Goal: Navigation & Orientation: Find specific page/section

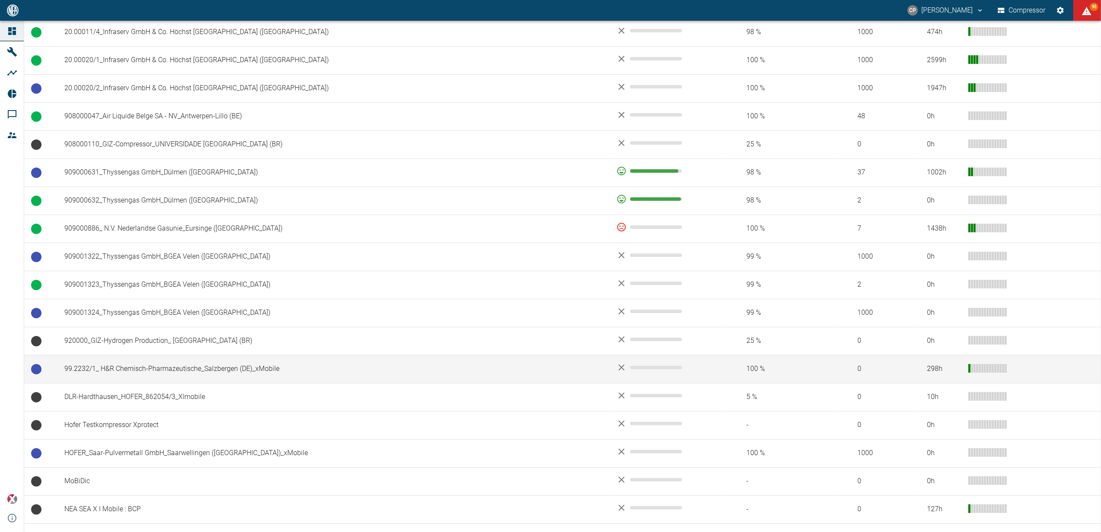
scroll to position [633, 0]
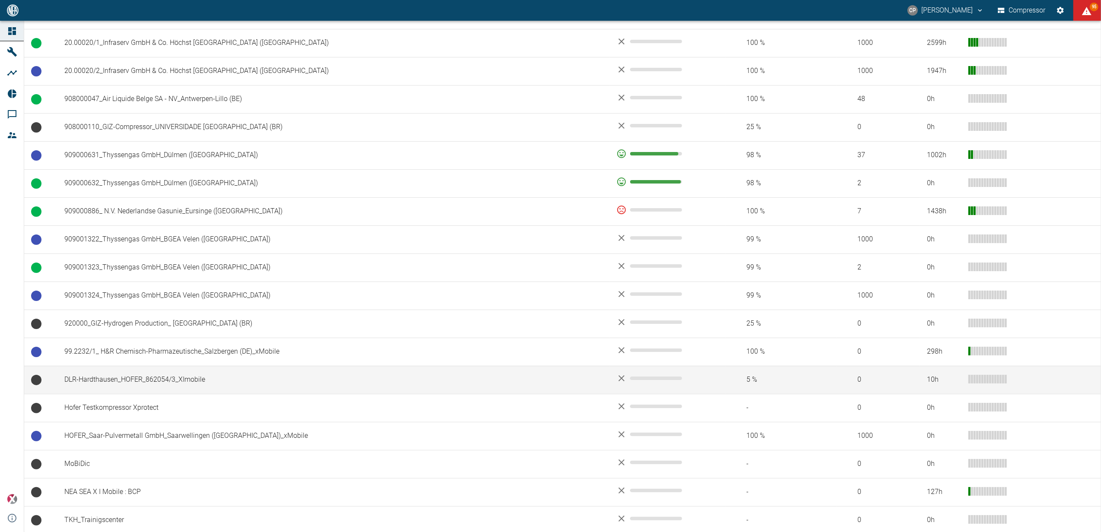
click at [154, 384] on td "DLR-Hardthausen_HOFER_862054/3_XImobile" at bounding box center [333, 380] width 552 height 28
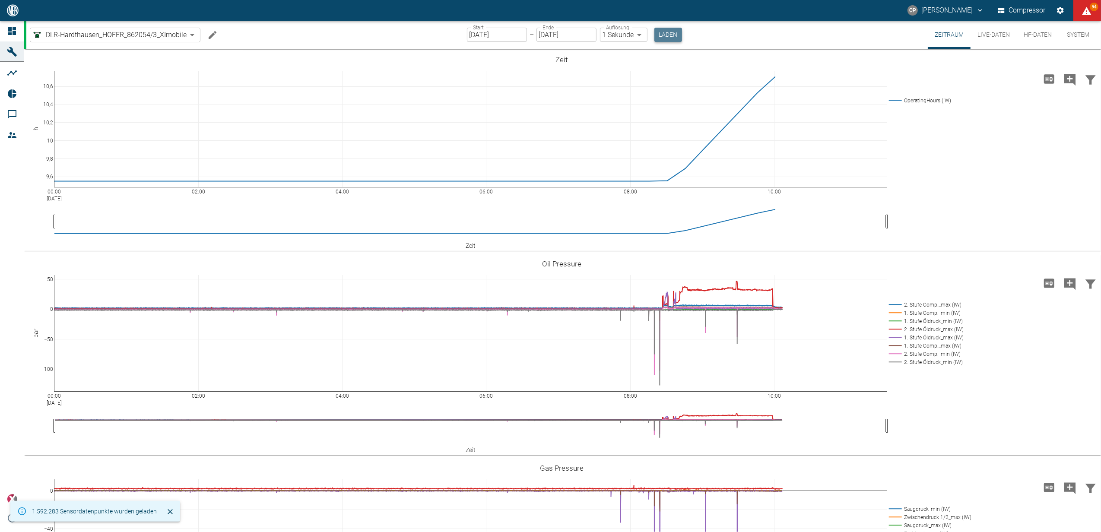
click at [671, 32] on button "Laden" at bounding box center [668, 35] width 28 height 14
click at [673, 35] on button "Laden" at bounding box center [668, 35] width 28 height 14
click at [669, 40] on button "Laden" at bounding box center [668, 35] width 28 height 14
click at [667, 30] on button "Laden" at bounding box center [668, 35] width 28 height 14
click at [505, 24] on div "Start 22.09.2025 Start – Ende 22.09.2025 Ende Auflösung 1 Sekunde 1sec Auflösun…" at bounding box center [574, 35] width 215 height 28
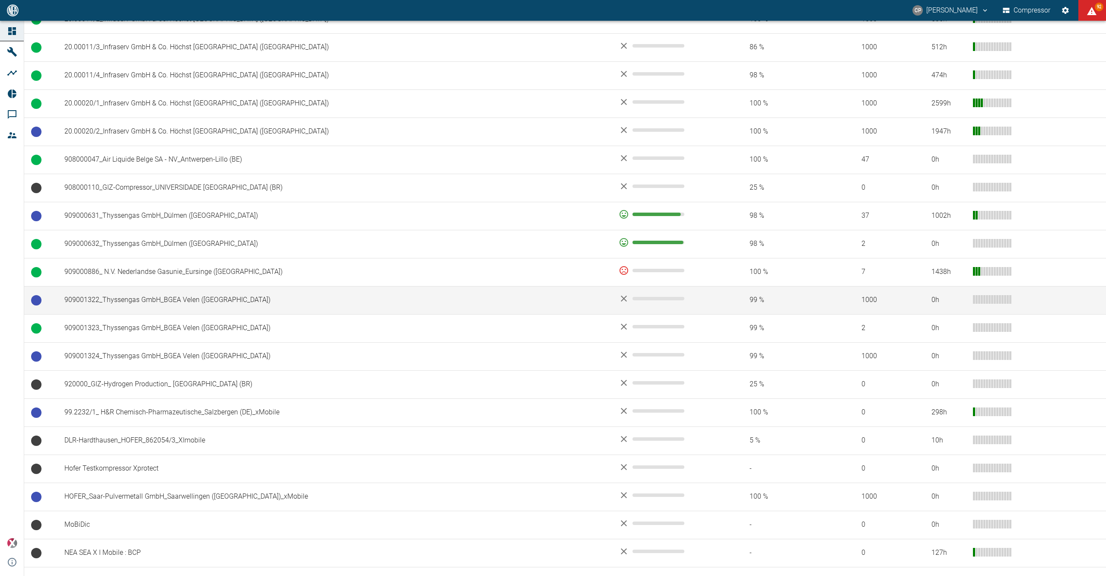
scroll to position [597, 0]
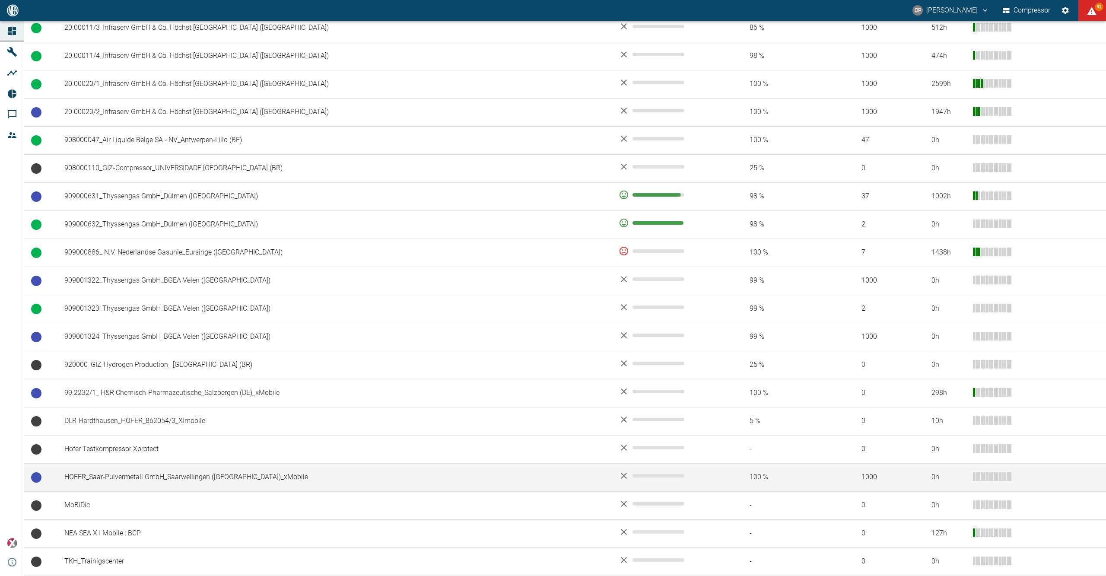
click at [145, 472] on td "HOFER_Saar-Pulvermetall GmbH_Saarwellingen ([GEOGRAPHIC_DATA])_xMobile" at bounding box center [334, 477] width 554 height 28
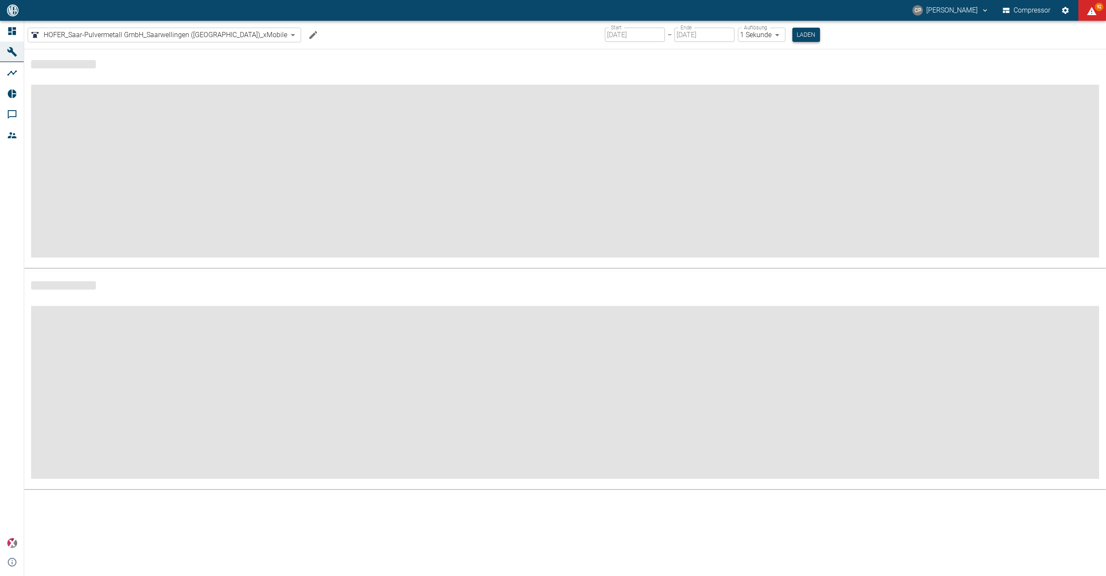
click at [792, 38] on button "Laden" at bounding box center [806, 35] width 28 height 14
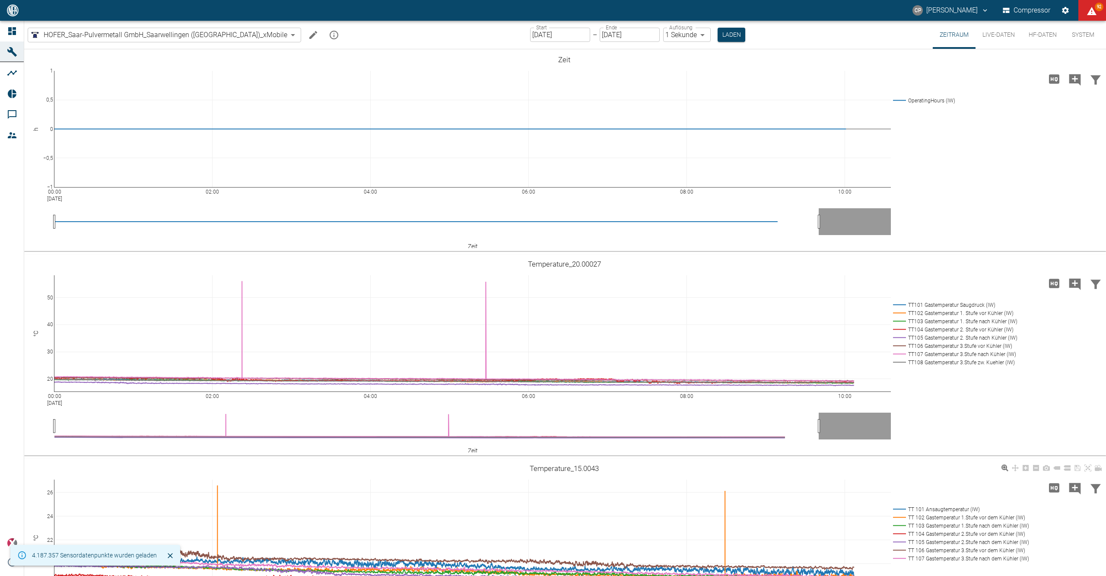
scroll to position [230, 0]
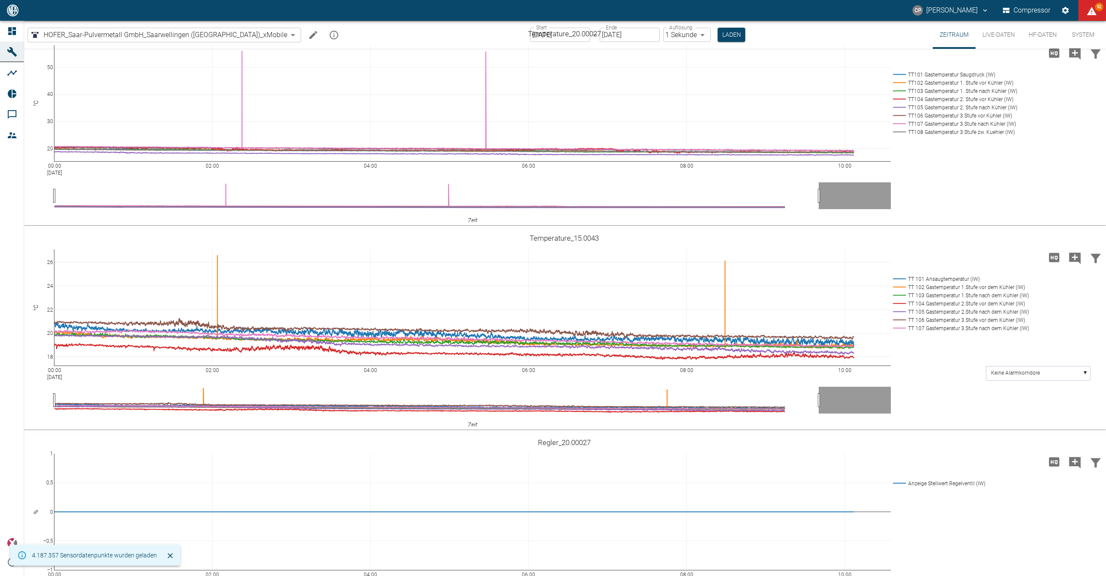
click at [18, 32] on div at bounding box center [13, 31] width 13 height 10
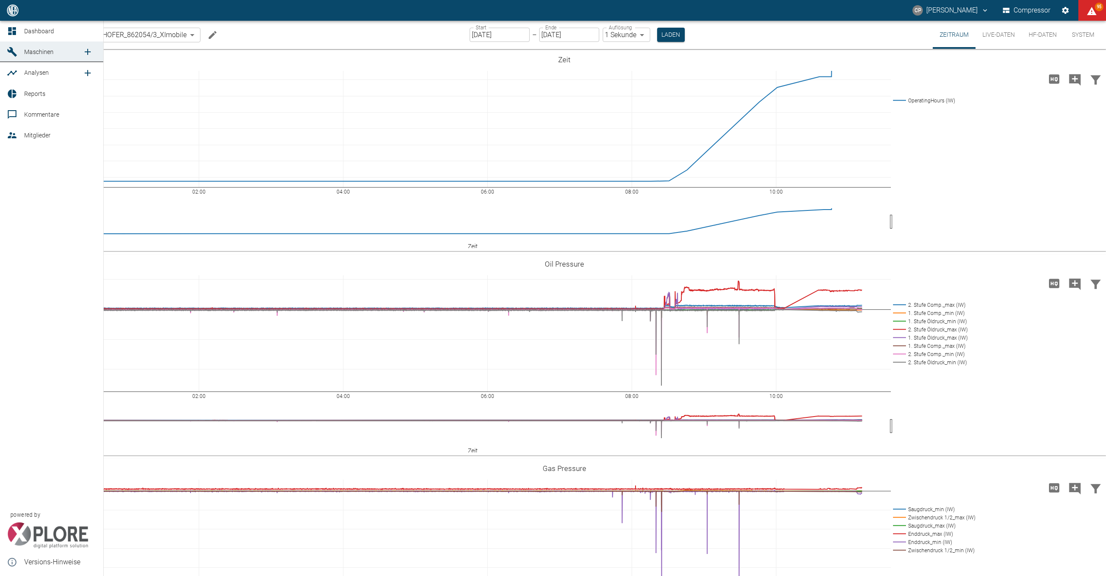
click at [33, 140] on span "Mitglieder" at bounding box center [60, 135] width 72 height 10
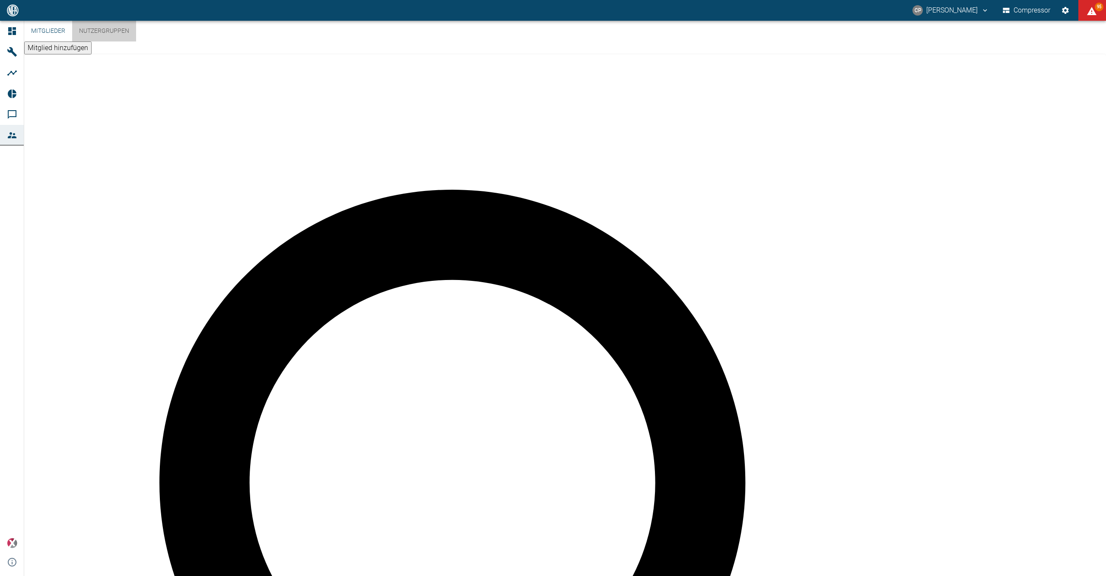
click at [136, 41] on button "Nutzergruppen" at bounding box center [104, 31] width 64 height 21
click at [53, 41] on button "Mitglieder" at bounding box center [48, 31] width 48 height 21
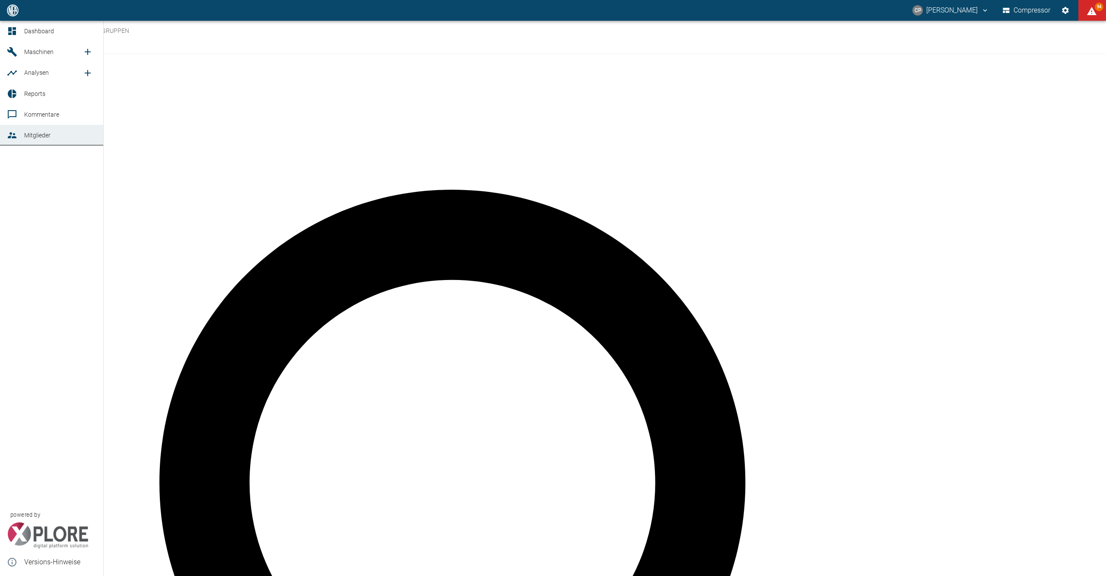
click at [14, 28] on icon at bounding box center [12, 31] width 8 height 8
